Goal: Task Accomplishment & Management: Use online tool/utility

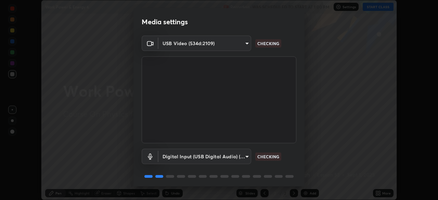
scroll to position [24, 0]
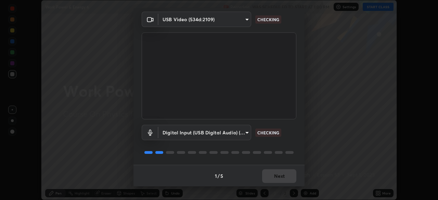
click at [275, 179] on div "1 / 5 Next" at bounding box center [218, 176] width 171 height 22
click at [275, 180] on div "1 / 5 Next" at bounding box center [218, 176] width 171 height 22
click at [273, 177] on div "1 / 5 Next" at bounding box center [218, 176] width 171 height 22
click at [273, 176] on div "1 / 5 Next" at bounding box center [218, 176] width 171 height 22
click at [272, 176] on div "1 / 5 Next" at bounding box center [218, 176] width 171 height 22
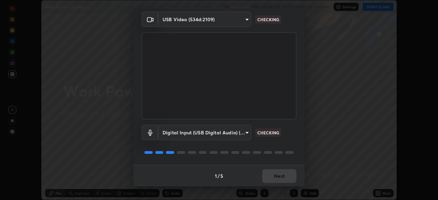
click at [270, 174] on div "1 / 5 Next" at bounding box center [218, 176] width 171 height 22
click at [270, 177] on div "1 / 5 Next" at bounding box center [218, 176] width 171 height 22
click at [271, 177] on div "1 / 5 Next" at bounding box center [218, 176] width 171 height 22
click at [273, 178] on div "1 / 5 Next" at bounding box center [218, 176] width 171 height 22
click at [273, 177] on div "1 / 5 Next" at bounding box center [218, 176] width 171 height 22
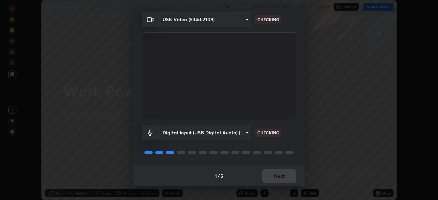
click at [274, 176] on button "Next" at bounding box center [279, 176] width 34 height 14
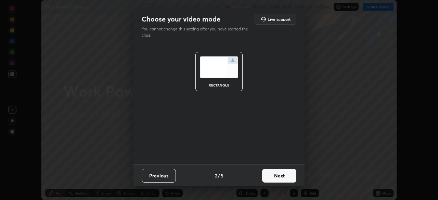
scroll to position [0, 0]
click at [278, 177] on button "Next" at bounding box center [279, 176] width 34 height 14
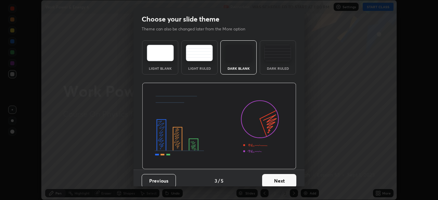
click at [283, 177] on button "Next" at bounding box center [279, 181] width 34 height 14
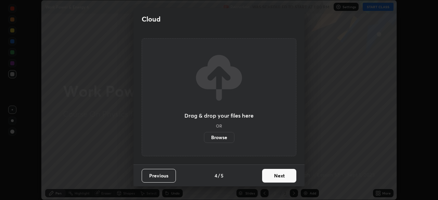
click at [275, 177] on button "Next" at bounding box center [279, 176] width 34 height 14
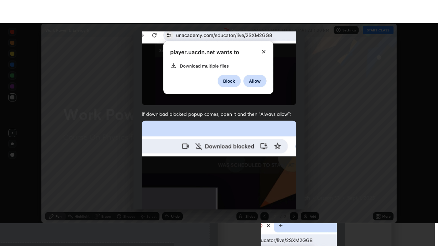
scroll to position [164, 0]
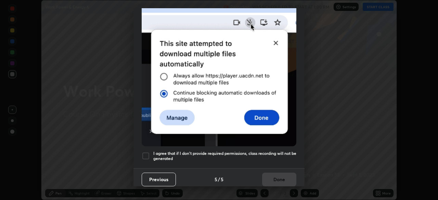
click at [147, 152] on div at bounding box center [146, 156] width 8 height 8
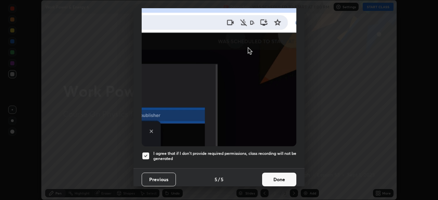
click at [281, 176] on button "Done" at bounding box center [279, 180] width 34 height 14
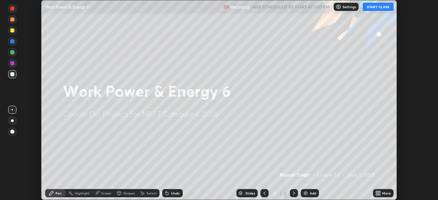
click at [381, 193] on icon at bounding box center [377, 193] width 5 height 5
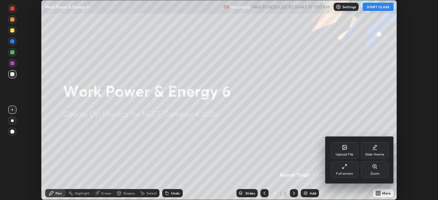
click at [347, 170] on div "Full screen" at bounding box center [344, 170] width 27 height 16
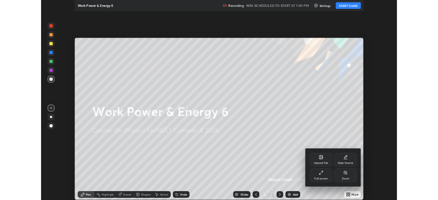
scroll to position [246, 438]
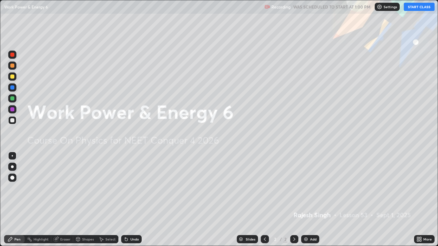
click at [417, 7] on button "START CLASS" at bounding box center [419, 7] width 31 height 8
click at [420, 200] on icon at bounding box center [418, 239] width 5 height 5
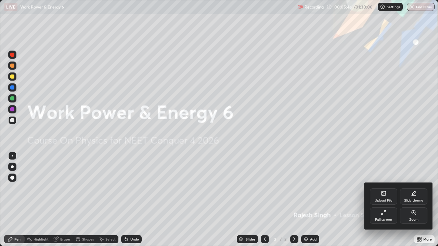
click at [384, 194] on icon at bounding box center [384, 194] width 4 height 2
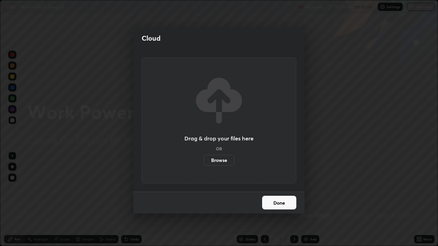
click at [230, 159] on label "Browse" at bounding box center [219, 160] width 30 height 11
click at [204, 159] on input "Browse" at bounding box center [204, 160] width 0 height 11
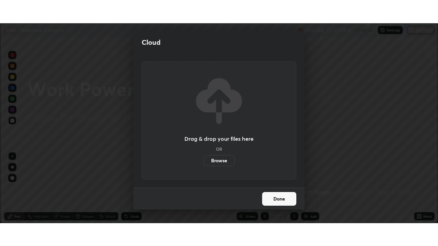
scroll to position [34021, 33784]
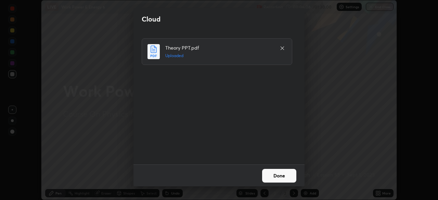
click at [277, 176] on button "Done" at bounding box center [279, 176] width 34 height 14
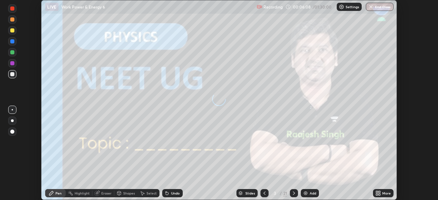
click at [294, 195] on icon at bounding box center [293, 193] width 5 height 5
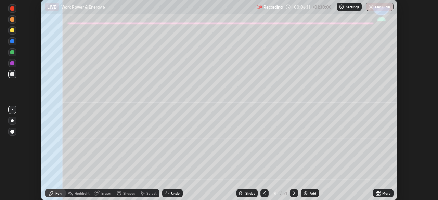
click at [266, 192] on icon at bounding box center [264, 193] width 5 height 5
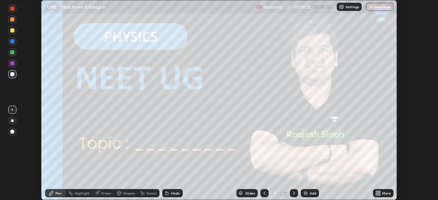
click at [294, 193] on icon at bounding box center [294, 193] width 2 height 3
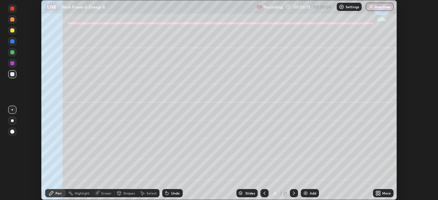
click at [377, 193] on icon at bounding box center [377, 193] width 5 height 5
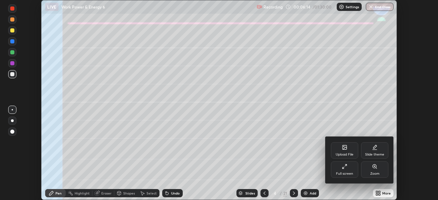
click at [349, 174] on div "Full screen" at bounding box center [344, 173] width 17 height 3
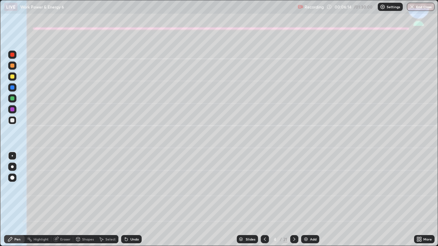
scroll to position [246, 438]
click at [419, 200] on icon at bounding box center [418, 239] width 5 height 5
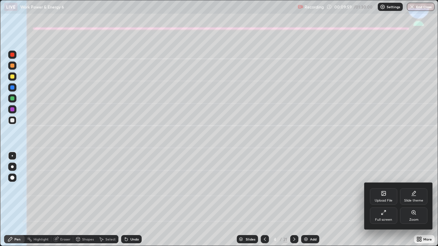
click at [11, 169] on div at bounding box center [219, 123] width 438 height 246
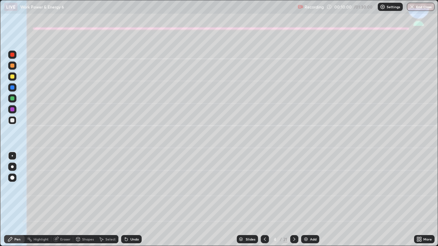
click at [10, 80] on div at bounding box center [12, 77] width 8 height 8
click at [12, 167] on div at bounding box center [12, 167] width 3 height 3
click at [126, 200] on icon at bounding box center [126, 240] width 3 height 3
click at [125, 200] on icon at bounding box center [126, 240] width 3 height 3
click at [128, 200] on icon at bounding box center [126, 239] width 5 height 5
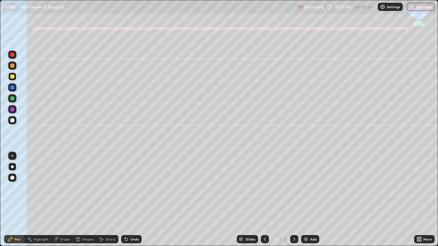
click at [125, 200] on icon at bounding box center [125, 238] width 1 height 1
click at [13, 120] on div at bounding box center [12, 120] width 4 height 4
click at [125, 200] on icon at bounding box center [126, 240] width 3 height 3
click at [84, 200] on div "Shapes" at bounding box center [88, 239] width 12 height 3
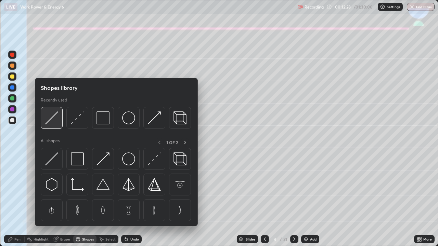
click at [52, 119] on img at bounding box center [51, 118] width 13 height 13
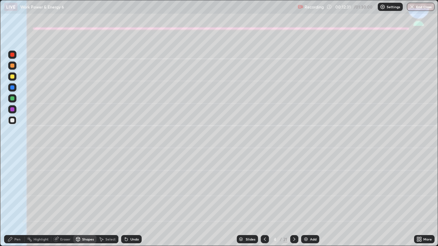
click at [18, 200] on div "Pen" at bounding box center [14, 239] width 21 height 8
click at [12, 99] on div at bounding box center [12, 99] width 4 height 4
click at [86, 200] on div "Shapes" at bounding box center [88, 239] width 12 height 3
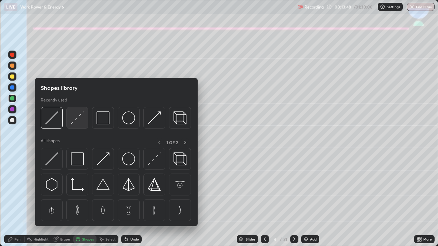
click at [75, 122] on img at bounding box center [77, 118] width 13 height 13
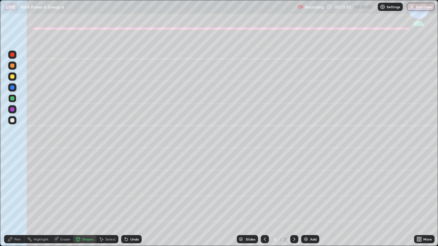
click at [14, 200] on div "Pen" at bounding box center [14, 239] width 21 height 8
click at [12, 69] on div at bounding box center [12, 66] width 8 height 8
click at [90, 200] on div "Shapes" at bounding box center [88, 239] width 12 height 3
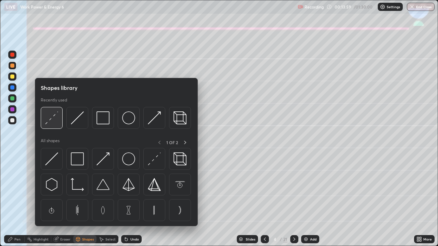
click at [56, 119] on img at bounding box center [51, 118] width 13 height 13
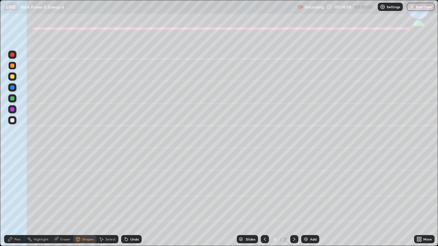
click at [10, 200] on div "Pen" at bounding box center [14, 239] width 21 height 8
click at [129, 200] on div "Undo" at bounding box center [131, 239] width 21 height 8
click at [14, 120] on div at bounding box center [12, 120] width 8 height 8
click at [11, 76] on div at bounding box center [12, 77] width 4 height 4
click at [84, 200] on div "Shapes" at bounding box center [88, 239] width 12 height 3
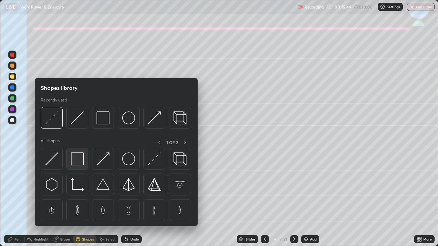
click at [74, 157] on img at bounding box center [77, 159] width 13 height 13
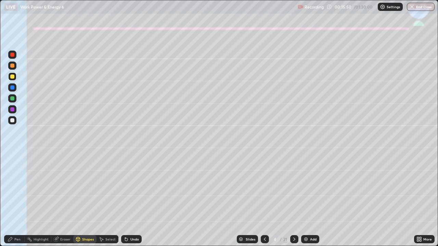
click at [20, 200] on div "Pen" at bounding box center [17, 239] width 6 height 3
click at [11, 99] on div at bounding box center [12, 99] width 4 height 4
click at [12, 88] on div at bounding box center [12, 88] width 4 height 4
click at [131, 200] on div "Undo" at bounding box center [131, 239] width 21 height 8
click at [12, 67] on div at bounding box center [12, 66] width 4 height 4
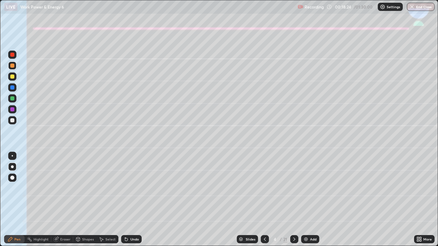
click at [129, 200] on div "Undo" at bounding box center [131, 239] width 21 height 8
click at [130, 200] on div "Undo" at bounding box center [134, 239] width 9 height 3
click at [129, 200] on div "Undo" at bounding box center [131, 239] width 21 height 8
click at [61, 200] on div "Eraser" at bounding box center [65, 239] width 10 height 3
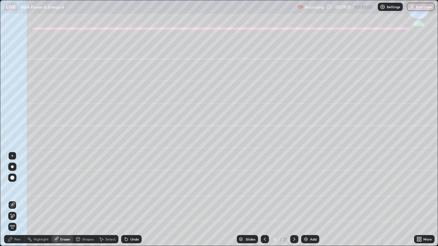
click at [17, 200] on div "Pen" at bounding box center [17, 239] width 6 height 3
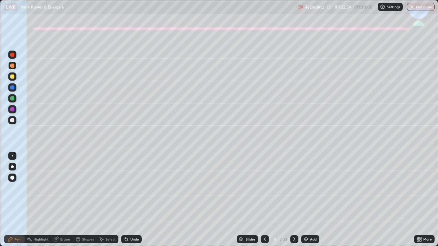
click at [293, 200] on icon at bounding box center [294, 239] width 2 height 3
click at [12, 77] on div at bounding box center [12, 77] width 4 height 4
click at [83, 200] on div "Shapes" at bounding box center [88, 239] width 12 height 3
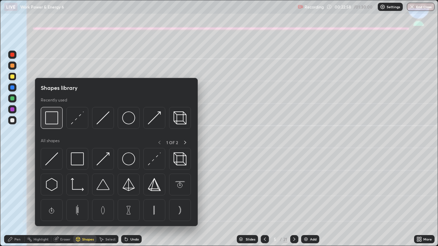
click at [52, 119] on img at bounding box center [51, 118] width 13 height 13
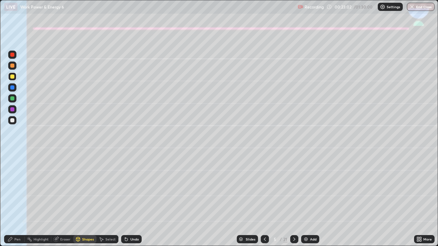
click at [15, 200] on div "Pen" at bounding box center [17, 239] width 6 height 3
click at [125, 200] on icon at bounding box center [125, 238] width 1 height 1
click at [14, 122] on div at bounding box center [12, 120] width 4 height 4
click at [130, 200] on div "Undo" at bounding box center [131, 239] width 21 height 8
click at [12, 68] on div at bounding box center [12, 66] width 8 height 8
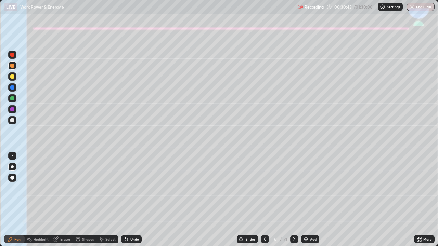
click at [68, 200] on div "Eraser" at bounding box center [65, 239] width 10 height 3
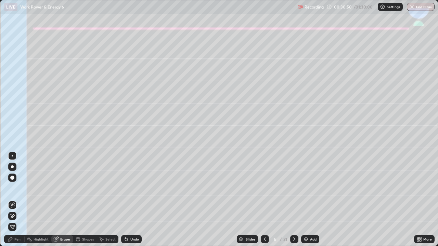
click at [17, 200] on div "Pen" at bounding box center [17, 239] width 6 height 3
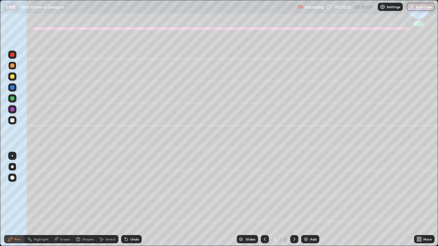
click at [294, 200] on icon at bounding box center [294, 239] width 5 height 5
click at [12, 100] on div at bounding box center [12, 99] width 4 height 4
click at [12, 77] on div at bounding box center [12, 77] width 4 height 4
click at [261, 200] on div at bounding box center [265, 239] width 8 height 8
click at [293, 200] on icon at bounding box center [294, 239] width 5 height 5
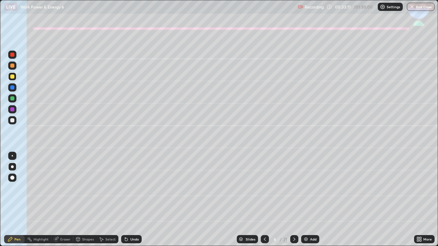
click at [293, 200] on icon at bounding box center [294, 239] width 5 height 5
click at [12, 119] on div at bounding box center [12, 120] width 4 height 4
click at [130, 200] on div "Undo" at bounding box center [134, 239] width 9 height 3
click at [11, 98] on div at bounding box center [12, 99] width 4 height 4
click at [59, 200] on div "Eraser" at bounding box center [62, 239] width 22 height 8
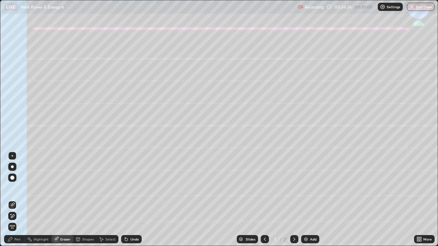
click at [14, 200] on div "Pen" at bounding box center [17, 239] width 6 height 3
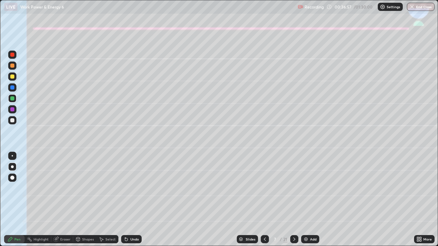
click at [13, 120] on div at bounding box center [12, 120] width 4 height 4
click at [135, 200] on div "Undo" at bounding box center [134, 239] width 9 height 3
click at [136, 200] on div "Undo" at bounding box center [134, 239] width 9 height 3
click at [137, 200] on div "Undo" at bounding box center [134, 239] width 9 height 3
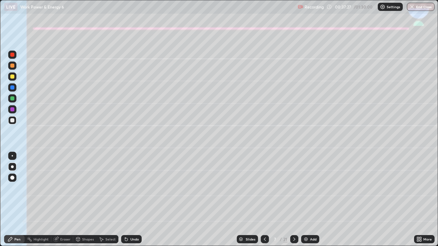
click at [129, 200] on div "Undo" at bounding box center [131, 239] width 21 height 8
click at [128, 200] on div "Undo" at bounding box center [131, 239] width 21 height 8
click at [63, 200] on div "Eraser" at bounding box center [65, 239] width 10 height 3
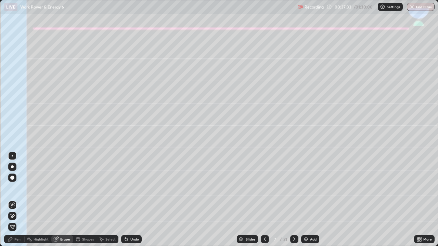
click at [19, 200] on div "Pen" at bounding box center [14, 239] width 21 height 8
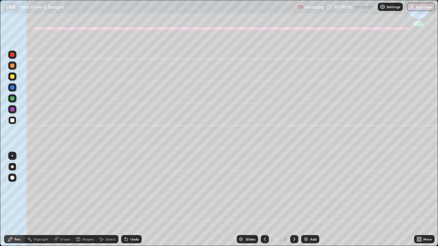
click at [134, 200] on div "Undo" at bounding box center [134, 239] width 9 height 3
click at [294, 200] on icon at bounding box center [294, 239] width 5 height 5
click at [12, 78] on div at bounding box center [12, 77] width 4 height 4
click at [86, 200] on div "Shapes" at bounding box center [84, 240] width 23 height 14
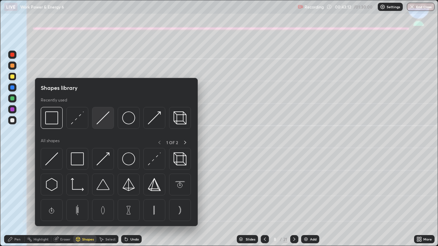
click at [101, 118] on img at bounding box center [103, 118] width 13 height 13
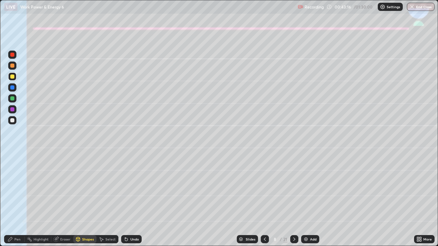
click at [17, 200] on div "Pen" at bounding box center [14, 239] width 21 height 8
click at [13, 97] on div at bounding box center [12, 99] width 4 height 4
click at [88, 200] on div "Shapes" at bounding box center [88, 239] width 12 height 3
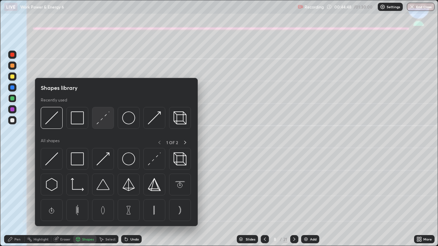
click at [98, 121] on img at bounding box center [103, 118] width 13 height 13
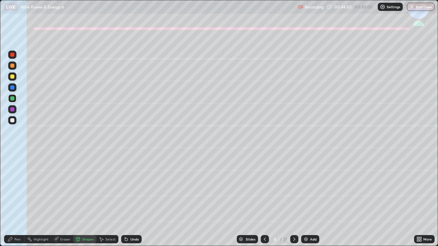
click at [14, 200] on div "Pen" at bounding box center [17, 239] width 6 height 3
click at [11, 77] on div at bounding box center [12, 77] width 4 height 4
click at [264, 200] on icon at bounding box center [264, 239] width 5 height 5
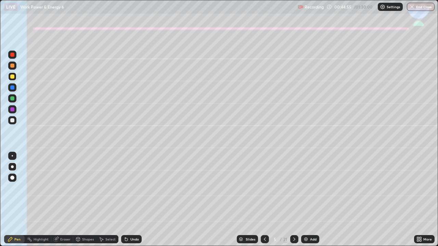
click at [264, 200] on icon at bounding box center [264, 239] width 5 height 5
click at [292, 200] on icon at bounding box center [294, 239] width 5 height 5
click at [293, 200] on icon at bounding box center [294, 239] width 2 height 3
click at [294, 200] on icon at bounding box center [294, 239] width 5 height 5
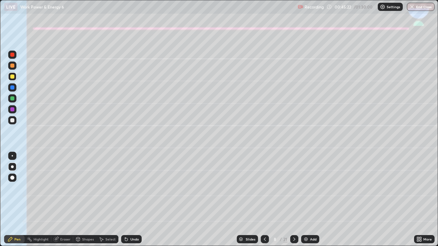
click at [134, 200] on div "Undo" at bounding box center [134, 239] width 9 height 3
click at [133, 200] on div "Undo" at bounding box center [131, 239] width 21 height 8
click at [10, 122] on div at bounding box center [12, 120] width 8 height 8
click at [12, 123] on div at bounding box center [12, 120] width 8 height 8
click at [15, 78] on div at bounding box center [12, 77] width 8 height 8
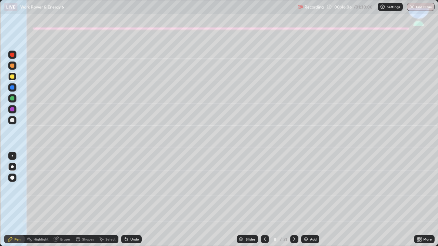
click at [67, 200] on div "Eraser" at bounding box center [65, 239] width 10 height 3
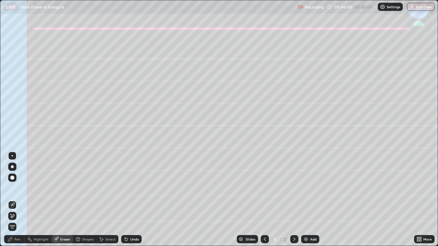
click at [18, 200] on div "Pen" at bounding box center [14, 239] width 21 height 8
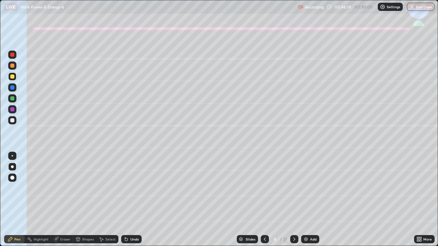
click at [9, 122] on div at bounding box center [12, 120] width 8 height 8
click at [293, 200] on icon at bounding box center [294, 239] width 2 height 3
click at [13, 66] on div at bounding box center [12, 66] width 4 height 4
click at [10, 122] on div at bounding box center [12, 120] width 8 height 8
click at [127, 200] on icon at bounding box center [126, 239] width 5 height 5
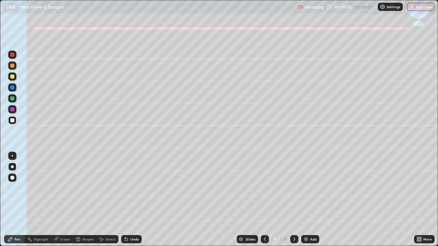
click at [125, 200] on icon at bounding box center [125, 238] width 1 height 1
click at [127, 200] on icon at bounding box center [126, 240] width 3 height 3
click at [129, 200] on div "Undo" at bounding box center [131, 239] width 21 height 8
click at [125, 200] on icon at bounding box center [125, 238] width 1 height 1
click at [66, 200] on div "Eraser" at bounding box center [65, 239] width 10 height 3
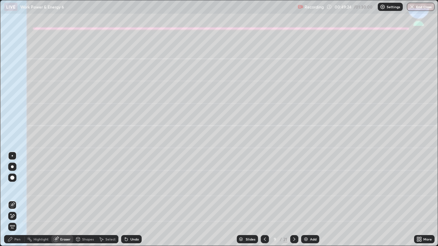
click at [15, 200] on div "Pen" at bounding box center [17, 239] width 6 height 3
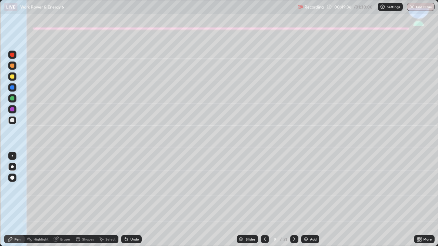
click at [130, 200] on div "Undo" at bounding box center [134, 239] width 9 height 3
click at [131, 200] on div "Undo" at bounding box center [131, 239] width 21 height 8
click at [132, 200] on div "Undo" at bounding box center [134, 239] width 9 height 3
click at [63, 200] on div "Eraser" at bounding box center [65, 239] width 10 height 3
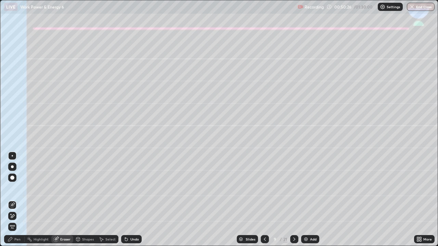
click at [11, 200] on icon at bounding box center [11, 214] width 1 height 1
click at [14, 200] on div "Pen" at bounding box center [14, 239] width 21 height 8
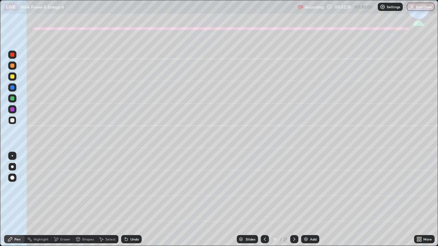
click at [12, 77] on div at bounding box center [12, 77] width 4 height 4
click at [63, 200] on div "Eraser" at bounding box center [65, 239] width 10 height 3
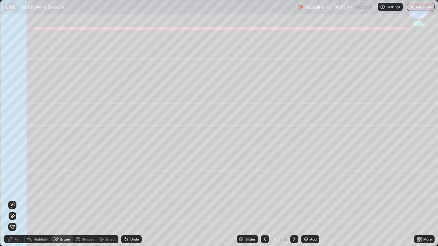
click at [17, 200] on div "Pen" at bounding box center [17, 239] width 6 height 3
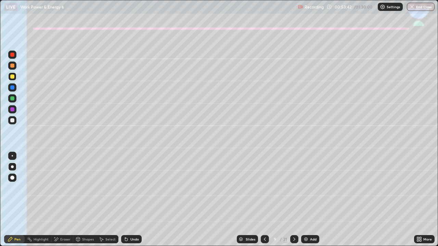
click at [12, 99] on div at bounding box center [12, 99] width 4 height 4
click at [10, 123] on div at bounding box center [12, 120] width 8 height 8
click at [11, 98] on div at bounding box center [12, 99] width 4 height 4
click at [10, 121] on div at bounding box center [12, 120] width 4 height 4
click at [85, 200] on div "Shapes" at bounding box center [88, 239] width 12 height 3
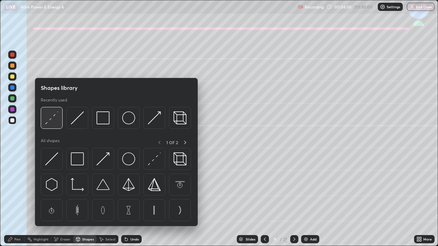
click at [50, 117] on img at bounding box center [51, 118] width 13 height 13
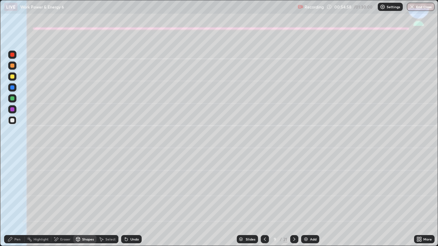
click at [12, 110] on div at bounding box center [12, 109] width 4 height 4
click at [17, 200] on div "Pen" at bounding box center [17, 239] width 6 height 3
click at [12, 77] on div at bounding box center [12, 77] width 4 height 4
click at [139, 200] on div "Undo" at bounding box center [131, 239] width 21 height 8
click at [134, 200] on div "Undo" at bounding box center [131, 239] width 21 height 8
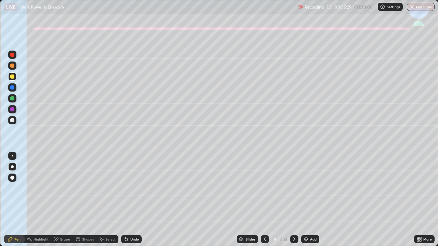
click at [11, 123] on div at bounding box center [12, 120] width 8 height 8
click at [132, 200] on div "Undo" at bounding box center [134, 239] width 9 height 3
click at [131, 200] on div "Undo" at bounding box center [131, 239] width 21 height 8
click at [292, 200] on icon at bounding box center [294, 239] width 5 height 5
click at [12, 77] on div at bounding box center [12, 77] width 4 height 4
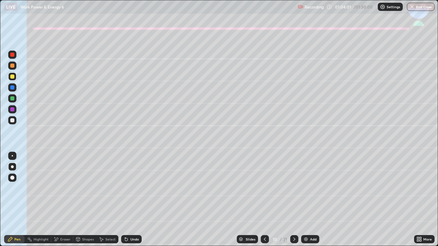
click at [8, 121] on div at bounding box center [12, 120] width 8 height 8
click at [9, 68] on div at bounding box center [12, 66] width 8 height 8
click at [10, 89] on div at bounding box center [12, 88] width 8 height 8
click at [130, 200] on div "Undo" at bounding box center [134, 239] width 9 height 3
click at [135, 200] on div "Undo" at bounding box center [134, 239] width 9 height 3
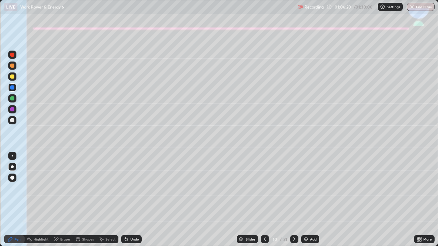
click at [12, 66] on div at bounding box center [12, 66] width 4 height 4
click at [12, 100] on div at bounding box center [12, 99] width 4 height 4
click at [292, 200] on icon at bounding box center [294, 239] width 5 height 5
click at [13, 77] on div at bounding box center [12, 77] width 4 height 4
click at [87, 200] on div "Shapes" at bounding box center [88, 239] width 12 height 3
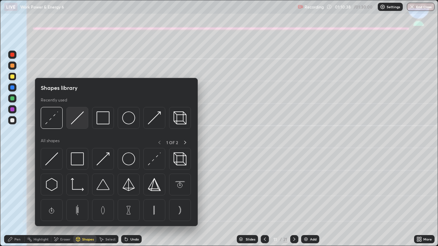
click at [77, 117] on img at bounding box center [77, 118] width 13 height 13
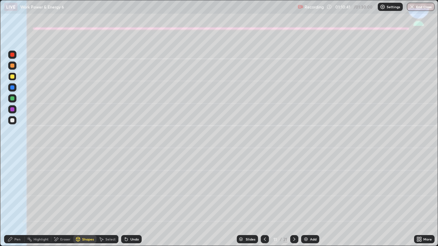
click at [16, 200] on div "Pen" at bounding box center [17, 239] width 6 height 3
click at [18, 200] on div "Pen" at bounding box center [17, 239] width 6 height 3
click at [9, 120] on div at bounding box center [12, 120] width 8 height 8
click at [106, 200] on div "Select" at bounding box center [110, 239] width 10 height 3
click at [87, 200] on div "Shapes" at bounding box center [88, 239] width 12 height 3
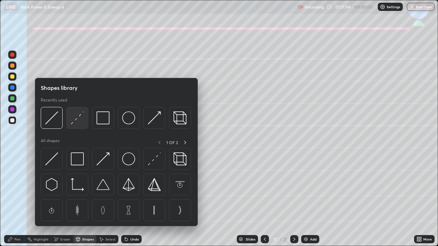
click at [77, 120] on img at bounding box center [77, 118] width 13 height 13
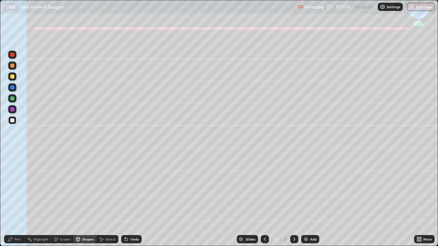
click at [16, 200] on div "Pen" at bounding box center [14, 239] width 21 height 8
click at [128, 200] on div "Undo" at bounding box center [131, 239] width 21 height 8
click at [125, 200] on icon at bounding box center [126, 240] width 3 height 3
click at [127, 200] on icon at bounding box center [126, 239] width 5 height 5
click at [128, 200] on icon at bounding box center [126, 239] width 5 height 5
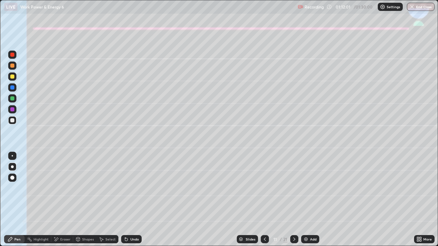
click at [10, 65] on div at bounding box center [12, 66] width 8 height 8
click at [11, 97] on div at bounding box center [12, 99] width 4 height 4
click at [13, 67] on div at bounding box center [12, 66] width 4 height 4
click at [12, 120] on div at bounding box center [12, 120] width 4 height 4
click at [134, 200] on div "Undo" at bounding box center [131, 239] width 21 height 8
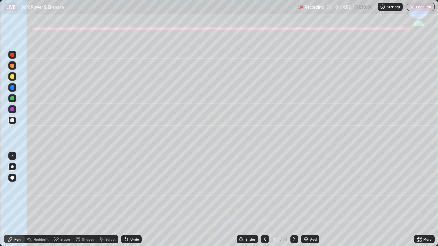
click at [132, 200] on div "Undo" at bounding box center [131, 239] width 21 height 8
click at [136, 200] on div "Undo" at bounding box center [131, 239] width 21 height 8
click at [294, 200] on icon at bounding box center [294, 239] width 5 height 5
click at [14, 77] on div at bounding box center [12, 77] width 4 height 4
click at [128, 200] on icon at bounding box center [126, 239] width 5 height 5
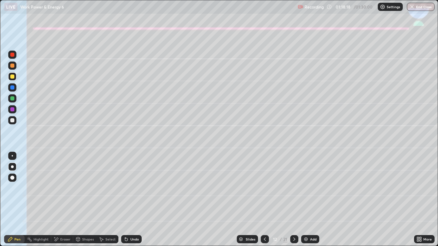
click at [10, 120] on div at bounding box center [12, 120] width 4 height 4
click at [133, 200] on div "Undo" at bounding box center [131, 239] width 21 height 8
click at [294, 200] on icon at bounding box center [294, 239] width 5 height 5
click at [12, 77] on div at bounding box center [12, 77] width 4 height 4
click at [133, 200] on div "Undo" at bounding box center [134, 239] width 9 height 3
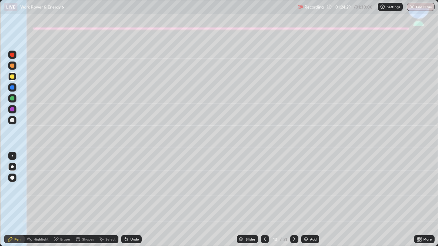
click at [130, 200] on div "Undo" at bounding box center [134, 239] width 9 height 3
click at [11, 124] on div at bounding box center [12, 120] width 8 height 8
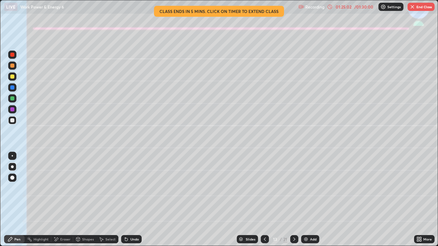
click at [11, 78] on div at bounding box center [12, 77] width 4 height 4
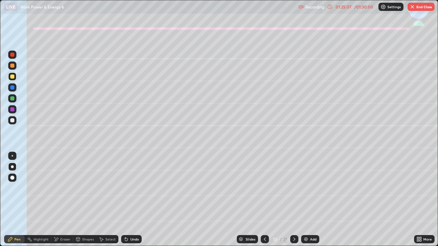
click at [344, 8] on div "01:25:07" at bounding box center [343, 7] width 19 height 4
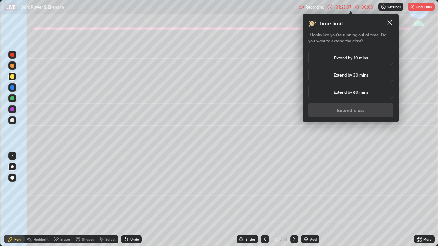
click at [351, 58] on h5 "Extend by 10 mins" at bounding box center [351, 58] width 34 height 6
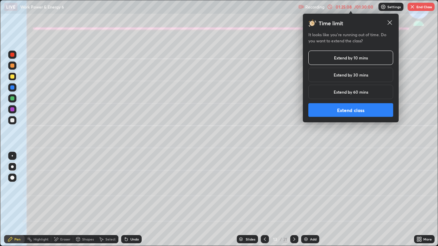
click at [334, 110] on button "Extend class" at bounding box center [350, 110] width 85 height 14
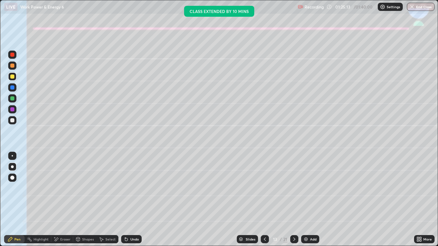
click at [10, 124] on div at bounding box center [12, 120] width 8 height 8
click at [133, 200] on div "Undo" at bounding box center [134, 239] width 9 height 3
click at [66, 200] on div "Eraser" at bounding box center [65, 239] width 10 height 3
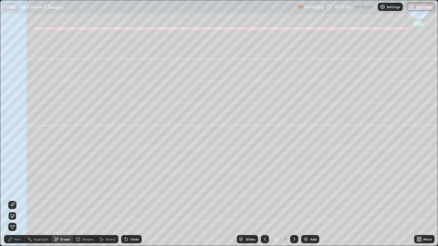
click at [20, 200] on div "Pen" at bounding box center [17, 239] width 6 height 3
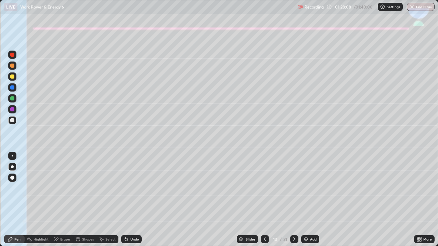
click at [13, 66] on div at bounding box center [12, 66] width 4 height 4
click at [15, 99] on div at bounding box center [12, 98] width 8 height 8
click at [131, 200] on div "Undo" at bounding box center [131, 239] width 21 height 8
click at [62, 200] on div "Eraser" at bounding box center [65, 239] width 10 height 3
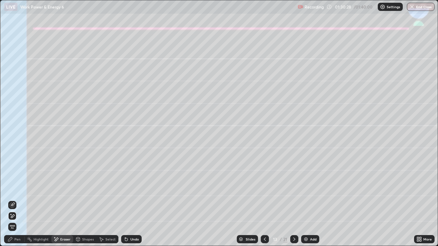
click at [20, 200] on div "Pen" at bounding box center [17, 239] width 6 height 3
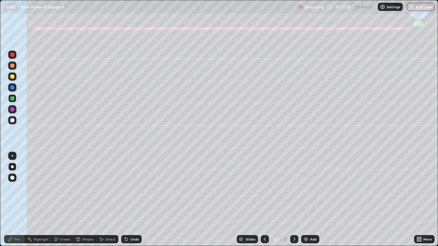
click at [130, 200] on div "Undo" at bounding box center [134, 239] width 9 height 3
click at [130, 200] on div "Undo" at bounding box center [131, 239] width 21 height 8
click at [129, 200] on div "Undo" at bounding box center [131, 239] width 21 height 8
click at [127, 200] on div "Undo" at bounding box center [131, 239] width 21 height 8
click at [126, 200] on div "Undo" at bounding box center [131, 239] width 21 height 8
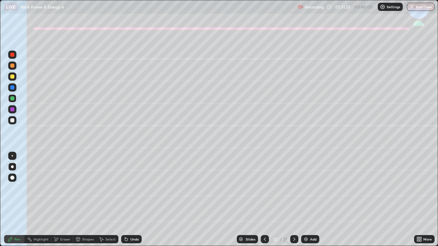
click at [125, 200] on icon at bounding box center [126, 240] width 3 height 3
click at [125, 200] on div "Undo" at bounding box center [131, 239] width 21 height 8
click at [124, 200] on div "Undo" at bounding box center [131, 239] width 21 height 8
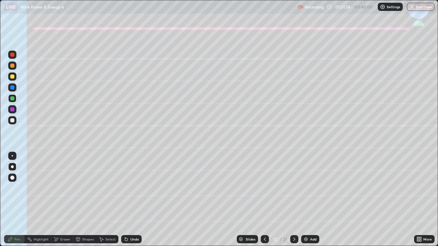
click at [123, 200] on div "Undo" at bounding box center [131, 239] width 21 height 8
click at [124, 200] on icon at bounding box center [126, 239] width 5 height 5
click at [122, 200] on div "Undo" at bounding box center [131, 239] width 21 height 8
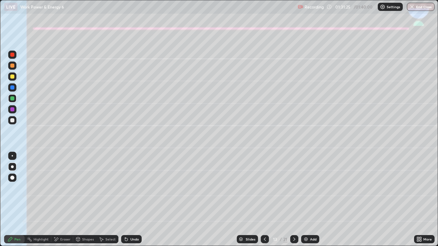
click at [124, 200] on icon at bounding box center [126, 239] width 5 height 5
click at [123, 200] on div "Undo" at bounding box center [131, 239] width 21 height 8
click at [122, 200] on div "Undo" at bounding box center [131, 239] width 21 height 8
click at [418, 5] on button "End Class" at bounding box center [421, 7] width 28 height 8
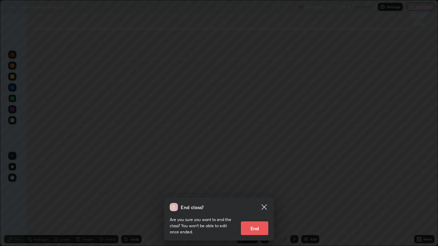
click at [265, 200] on button "End" at bounding box center [254, 229] width 27 height 14
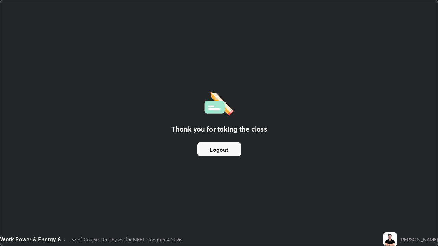
click at [230, 147] on button "Logout" at bounding box center [218, 150] width 43 height 14
